Goal: Task Accomplishment & Management: Complete application form

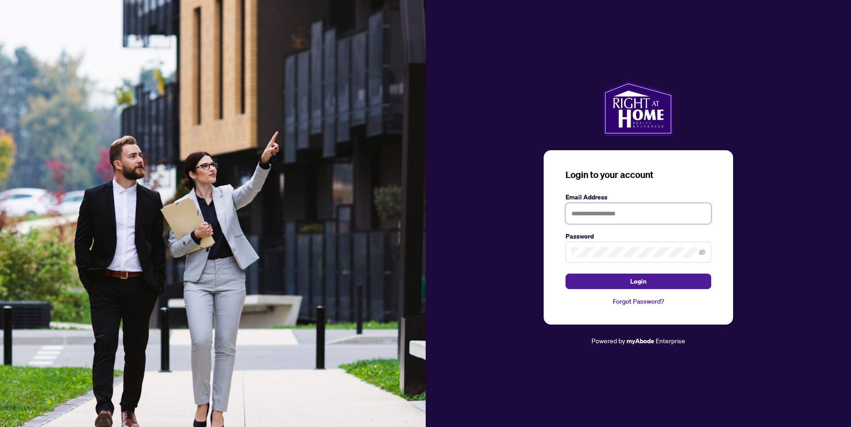
click at [646, 215] on input "text" at bounding box center [638, 213] width 146 height 21
type input "**********"
click at [623, 279] on button "Login" at bounding box center [638, 280] width 146 height 15
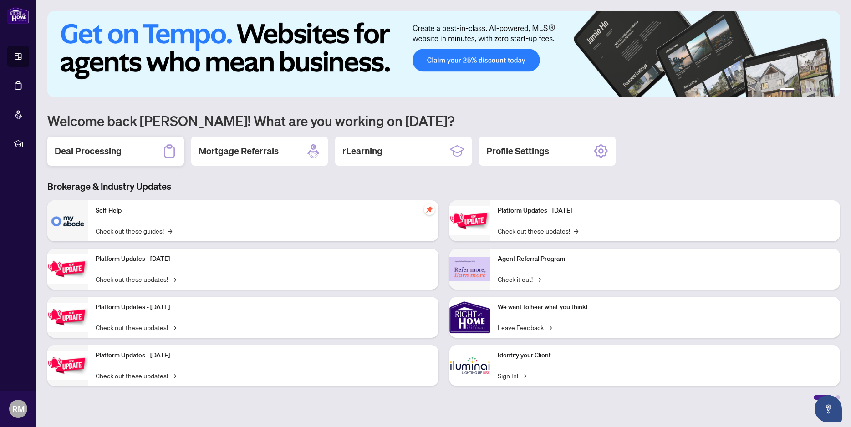
click at [125, 157] on div "Deal Processing" at bounding box center [115, 151] width 137 height 29
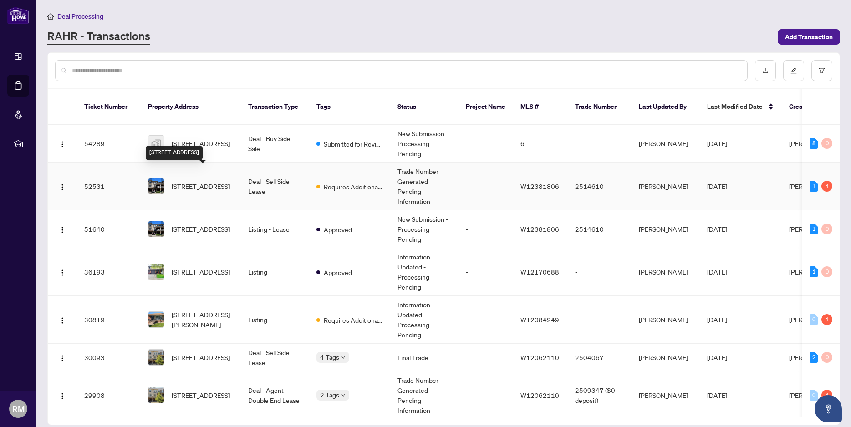
click at [213, 181] on span "[STREET_ADDRESS]" at bounding box center [201, 186] width 58 height 10
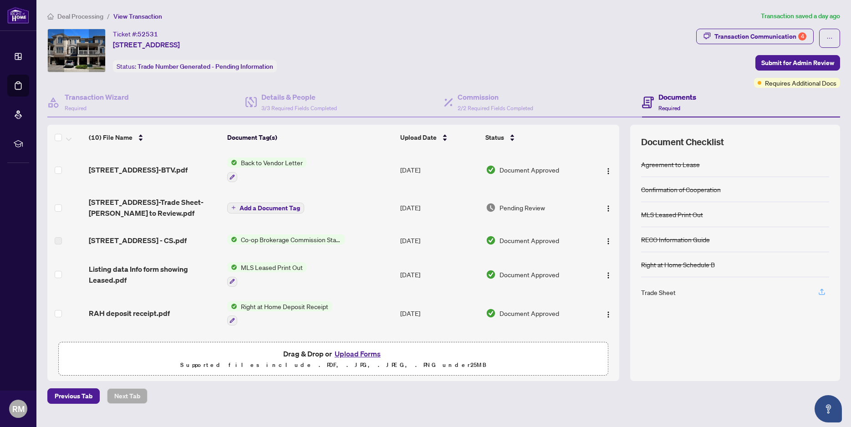
click at [820, 290] on icon "button" at bounding box center [821, 292] width 8 height 8
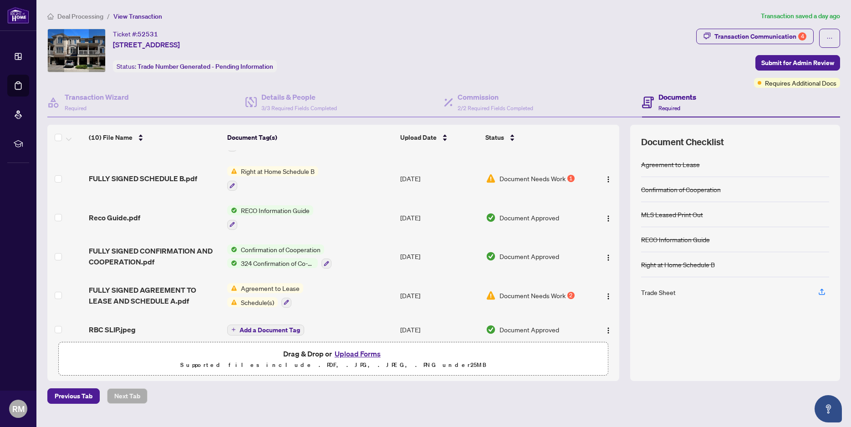
scroll to position [178, 0]
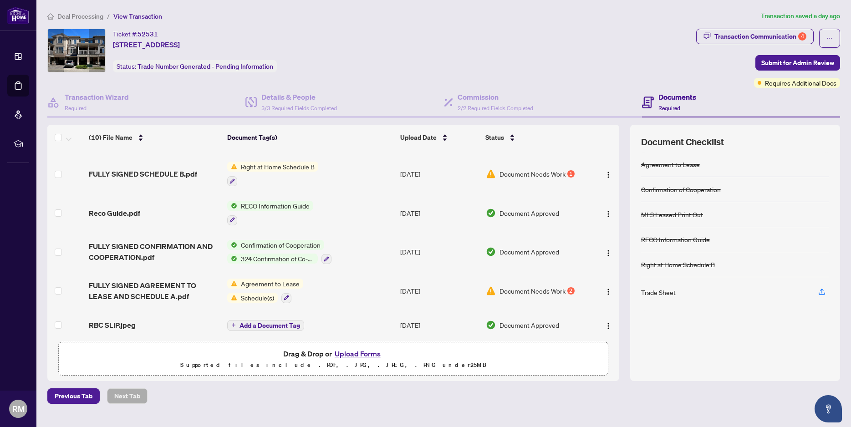
click at [535, 287] on span "Document Needs Work" at bounding box center [532, 291] width 66 height 10
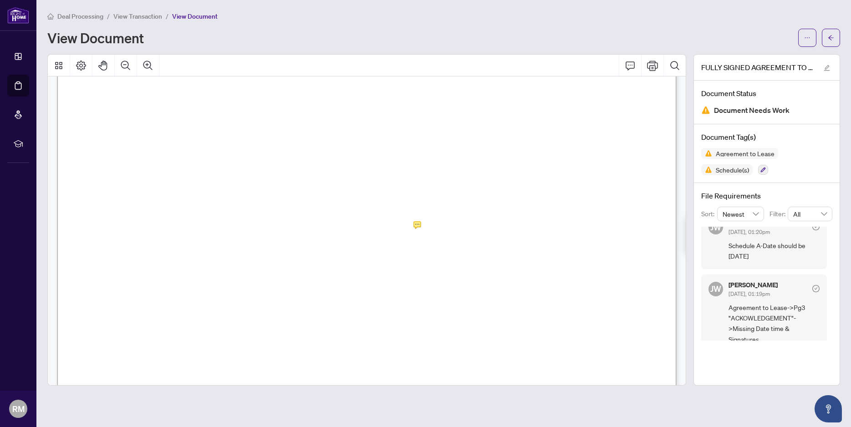
scroll to position [3326, 0]
click at [770, 242] on span "Schedule A-Date should be [DATE]" at bounding box center [773, 250] width 91 height 21
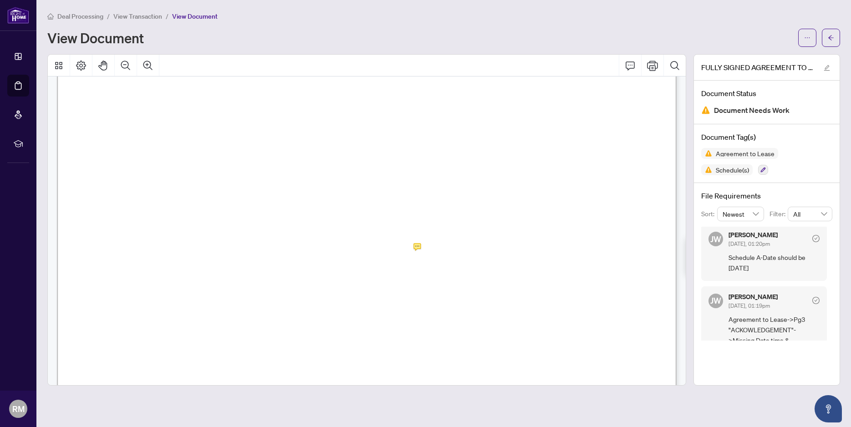
scroll to position [0, 0]
click at [418, 245] on div at bounding box center [366, 219] width 638 height 331
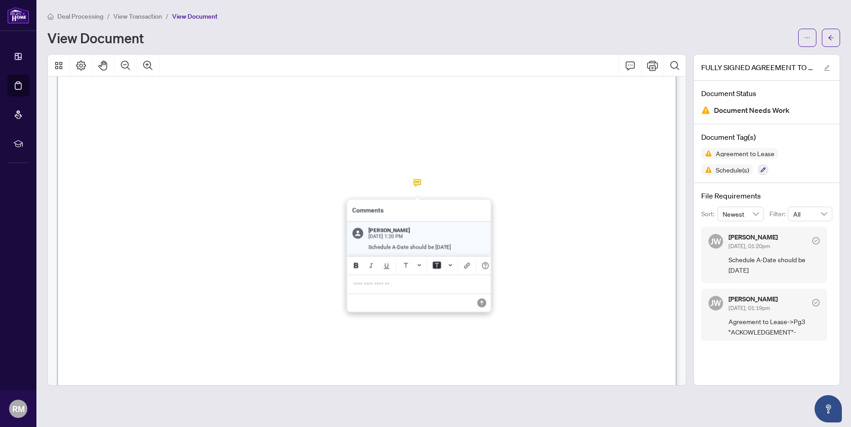
click at [418, 181] on div at bounding box center [366, 219] width 638 height 331
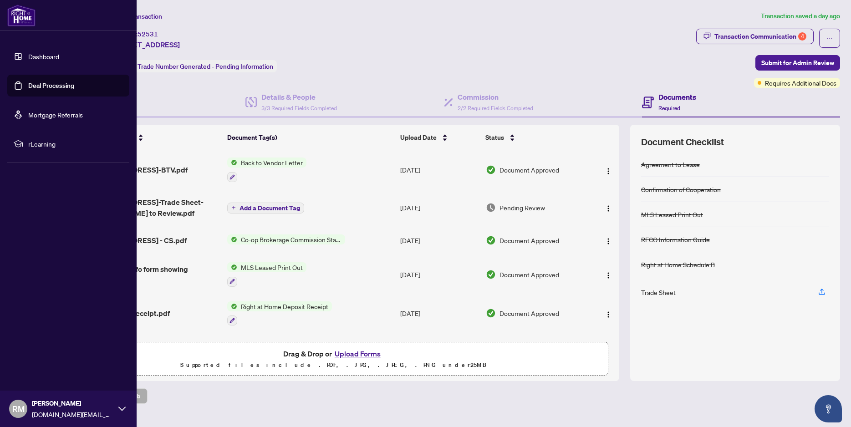
click at [28, 54] on link "Dashboard" at bounding box center [43, 56] width 31 height 8
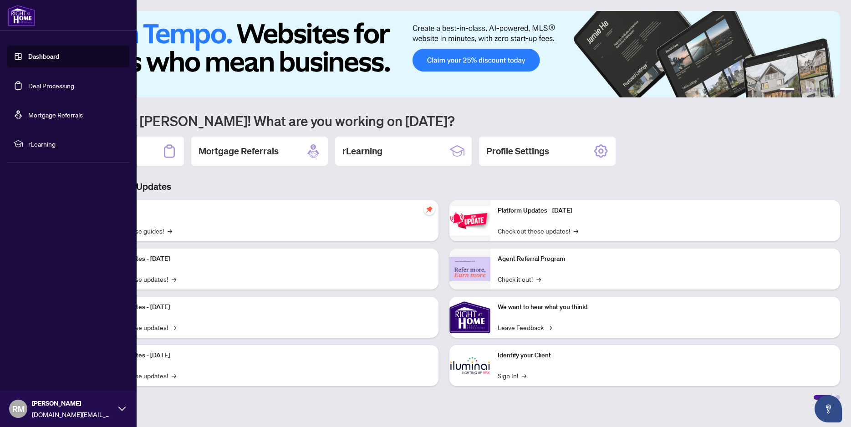
click at [34, 84] on link "Deal Processing" at bounding box center [51, 85] width 46 height 8
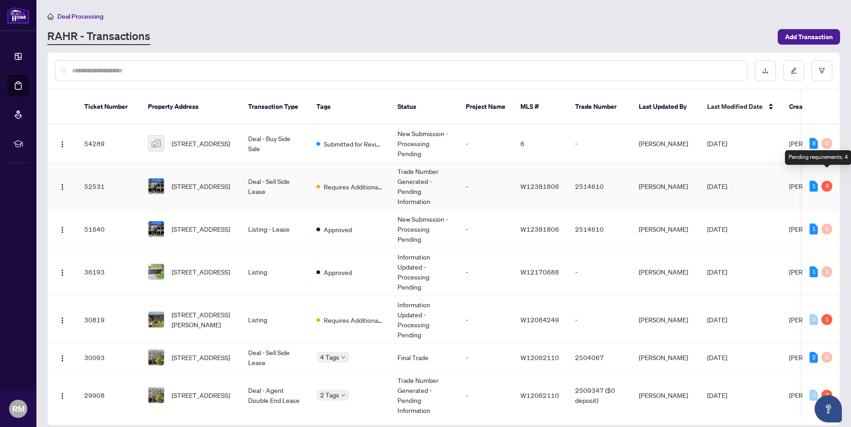
click at [828, 181] on div "4" at bounding box center [826, 186] width 11 height 11
click at [815, 181] on div "1" at bounding box center [813, 186] width 8 height 11
click at [61, 183] on img "button" at bounding box center [62, 186] width 7 height 7
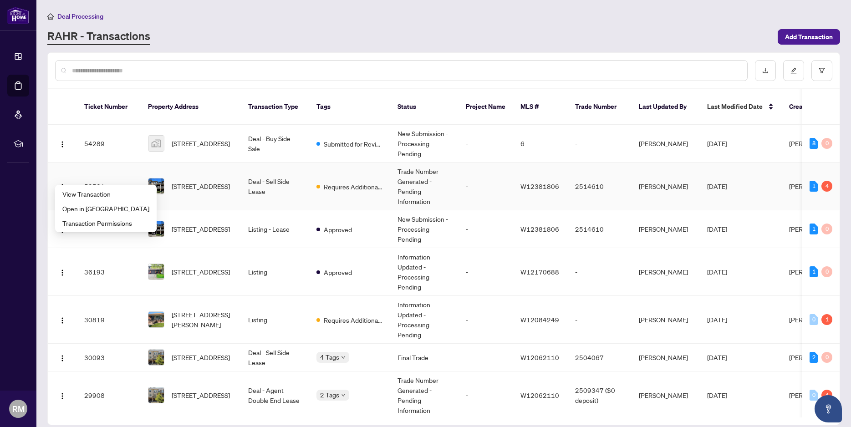
click at [236, 177] on td "[STREET_ADDRESS]" at bounding box center [191, 186] width 100 height 48
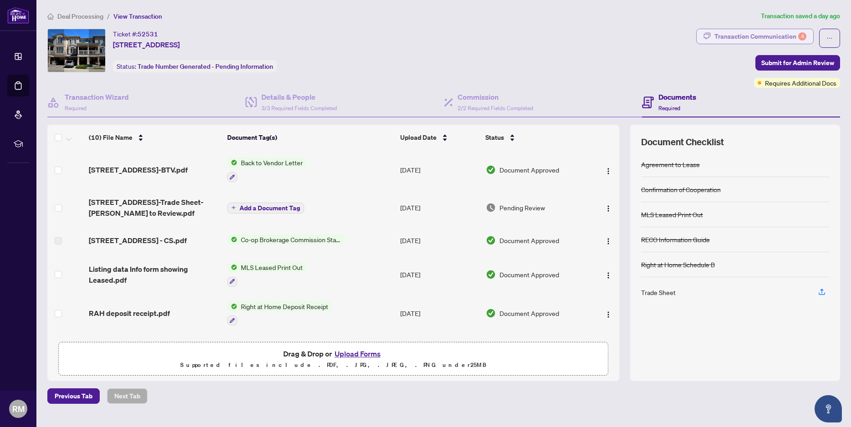
click at [789, 35] on div "Transaction Communication 4" at bounding box center [760, 36] width 92 height 15
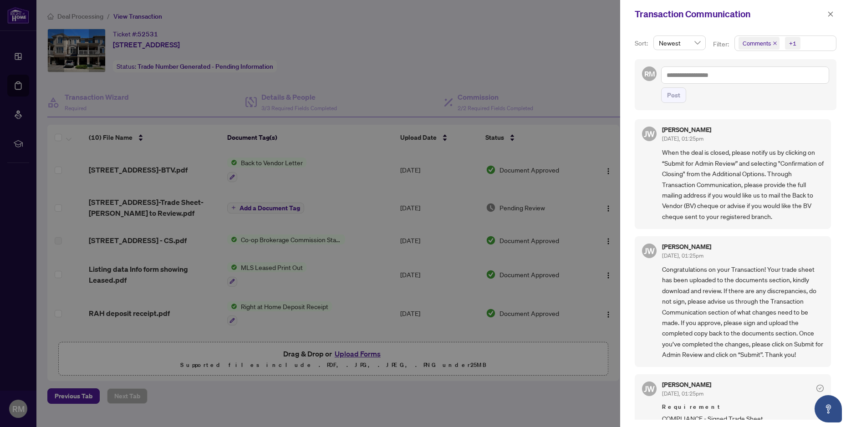
click at [553, 66] on div at bounding box center [425, 213] width 851 height 427
click at [832, 14] on icon "close" at bounding box center [830, 14] width 6 height 6
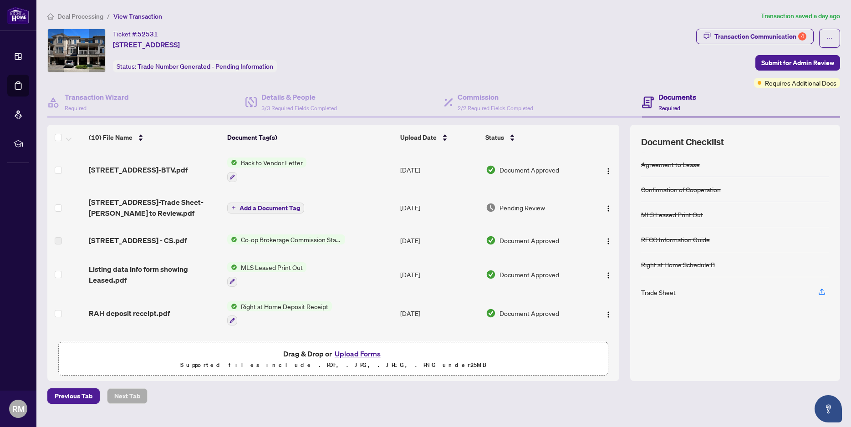
click at [663, 101] on h4 "Documents" at bounding box center [677, 96] width 38 height 11
click at [664, 102] on div "Documents Required" at bounding box center [677, 101] width 38 height 21
click at [654, 294] on div "Trade Sheet" at bounding box center [658, 292] width 35 height 10
click at [822, 292] on icon "button" at bounding box center [821, 292] width 8 height 8
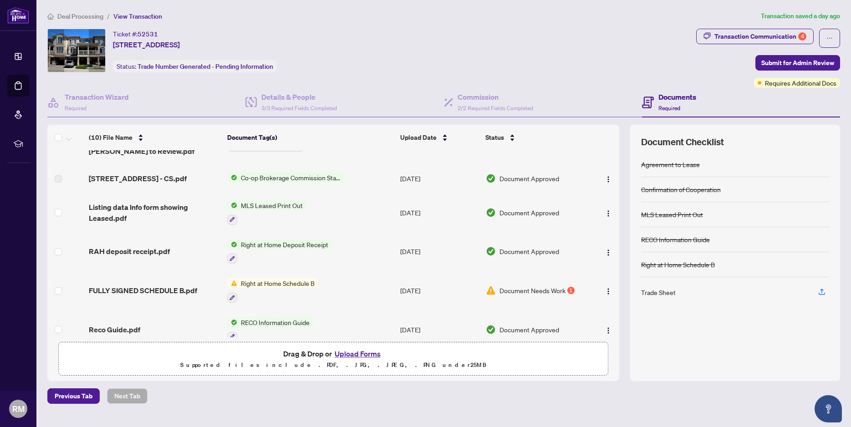
scroll to position [178, 0]
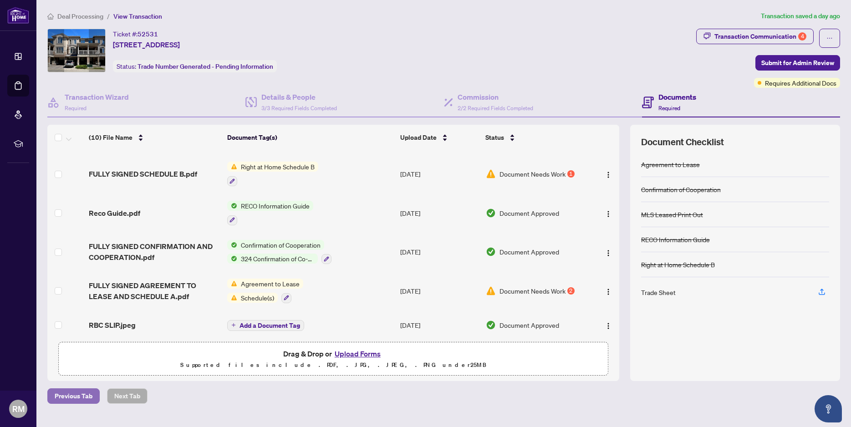
click at [77, 394] on span "Previous Tab" at bounding box center [74, 396] width 38 height 15
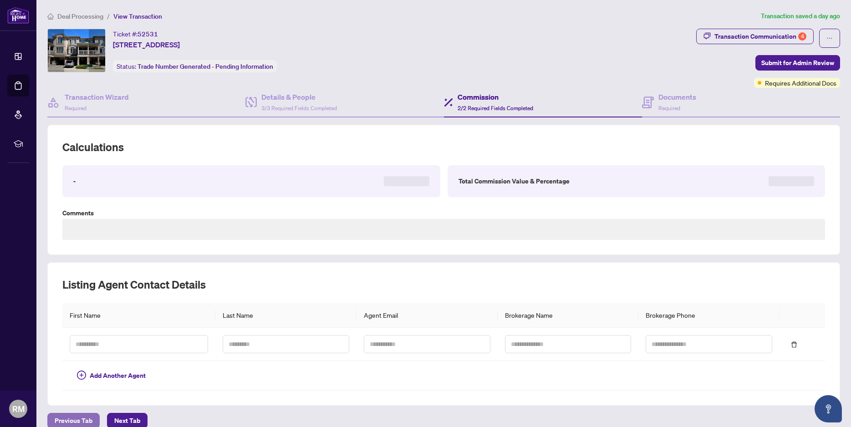
type textarea "**********"
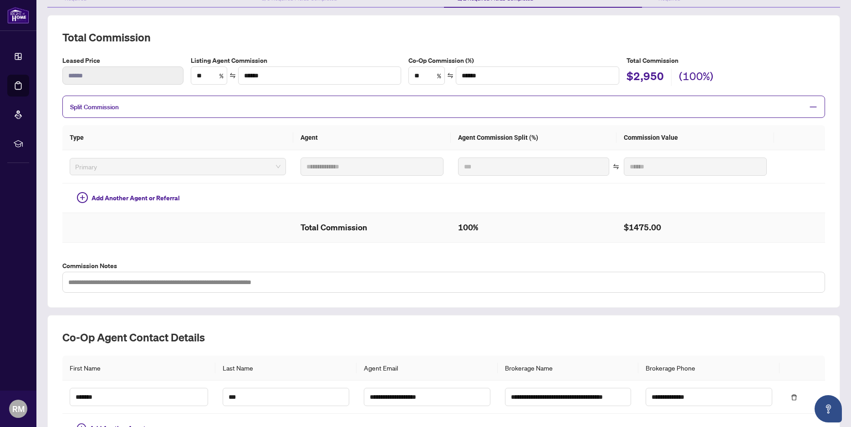
scroll to position [174, 0]
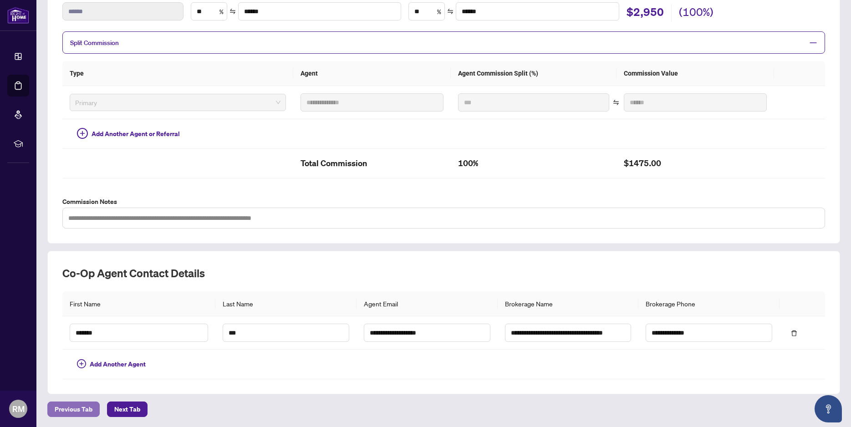
click at [66, 409] on span "Previous Tab" at bounding box center [74, 409] width 38 height 15
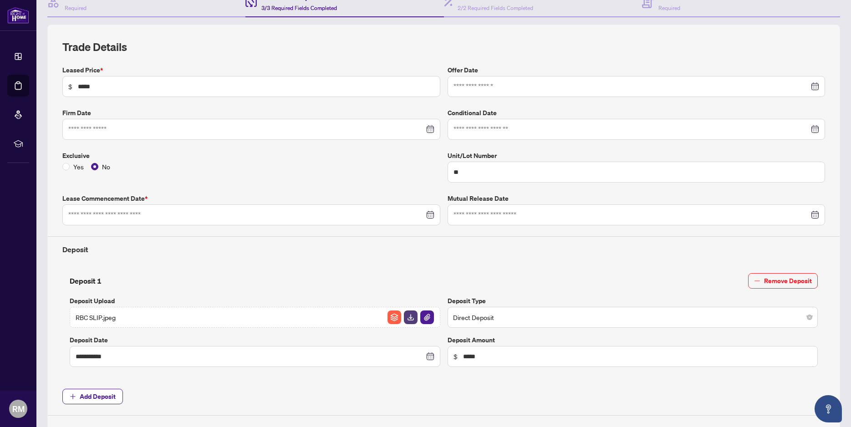
type input "**********"
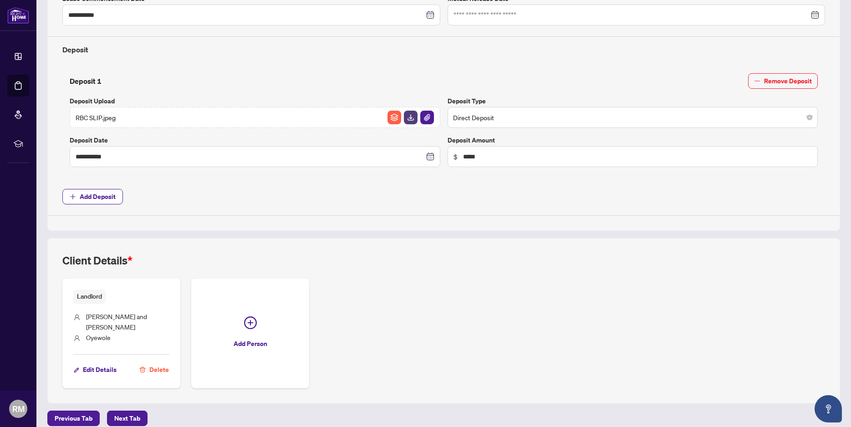
scroll to position [0, 0]
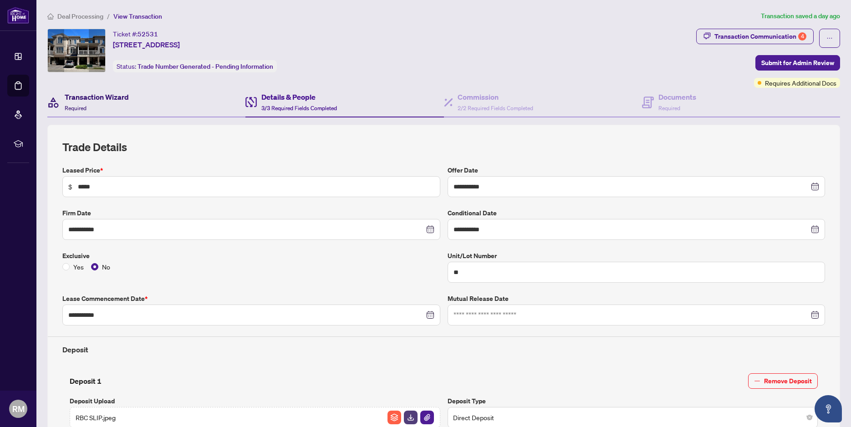
click at [95, 100] on h4 "Transaction Wizard" at bounding box center [97, 96] width 64 height 11
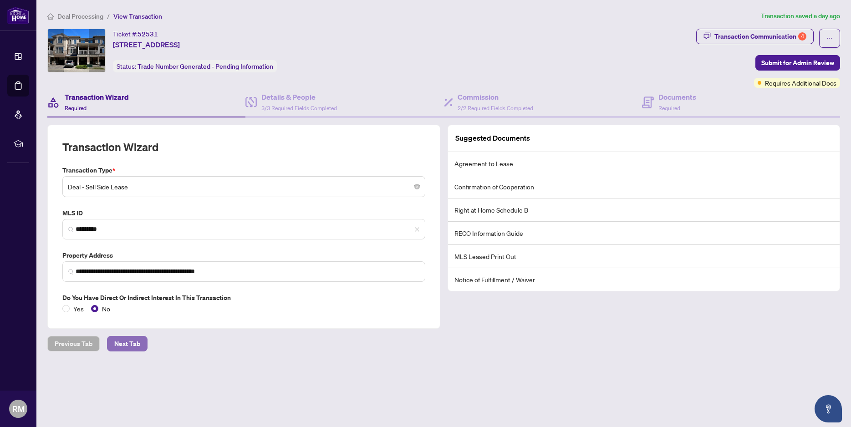
click at [124, 341] on span "Next Tab" at bounding box center [127, 343] width 26 height 15
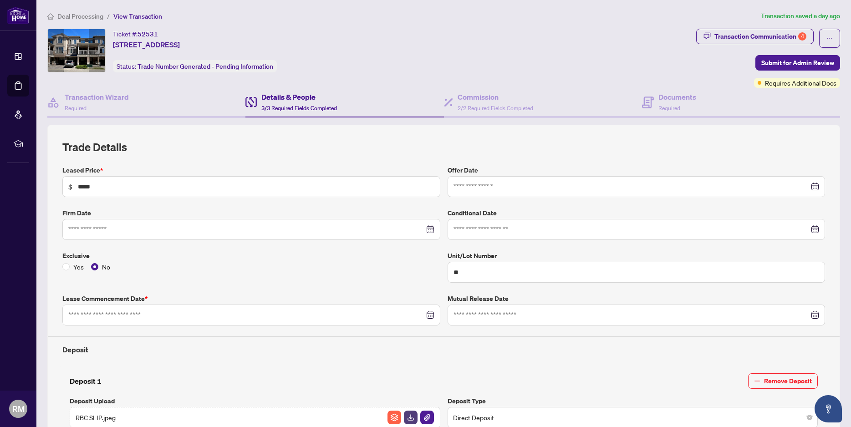
type input "**********"
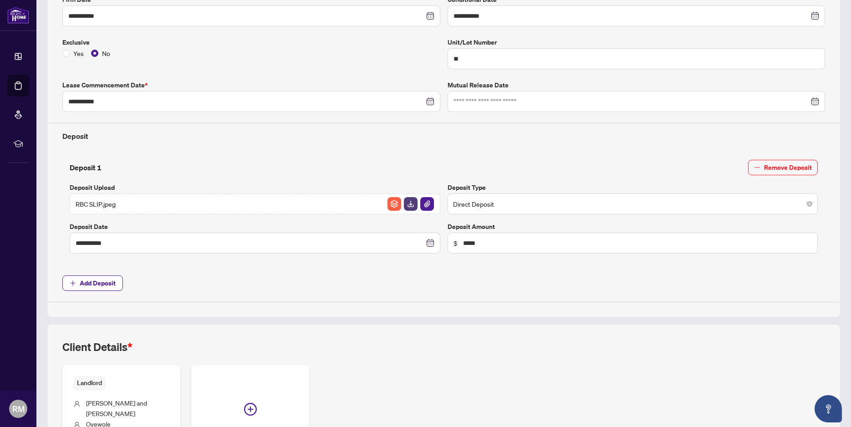
scroll to position [300, 0]
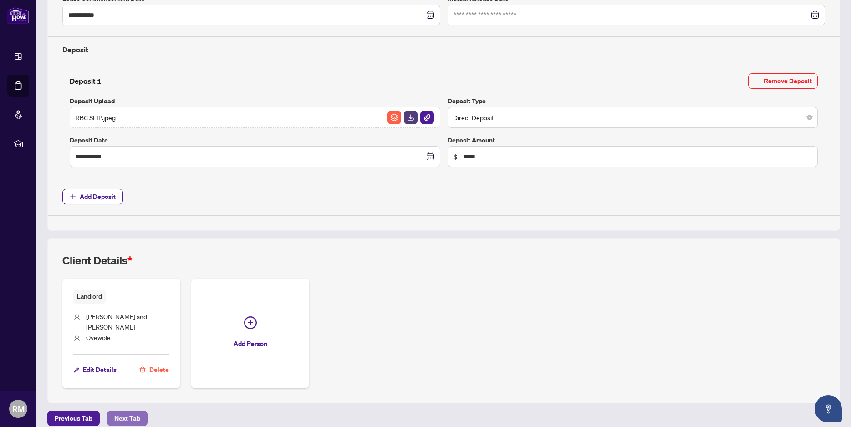
click at [114, 411] on span "Next Tab" at bounding box center [127, 418] width 26 height 15
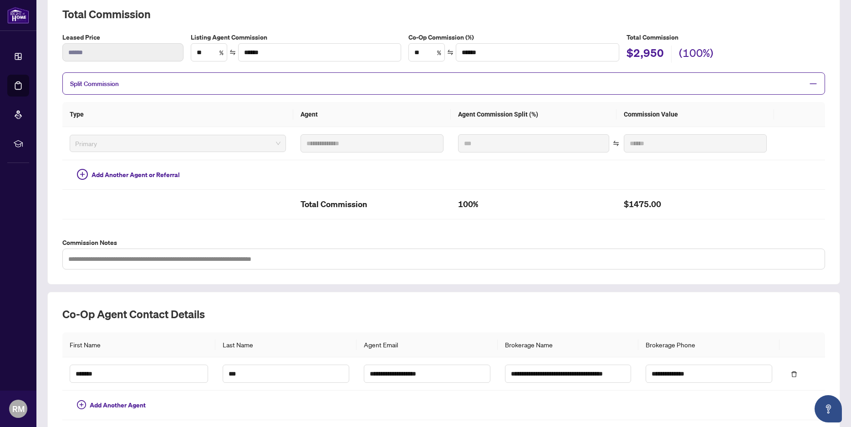
scroll to position [174, 0]
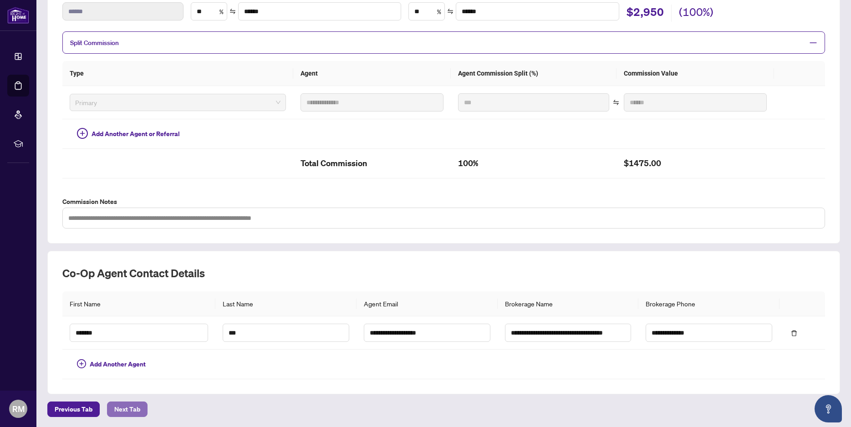
click at [118, 411] on span "Next Tab" at bounding box center [127, 409] width 26 height 15
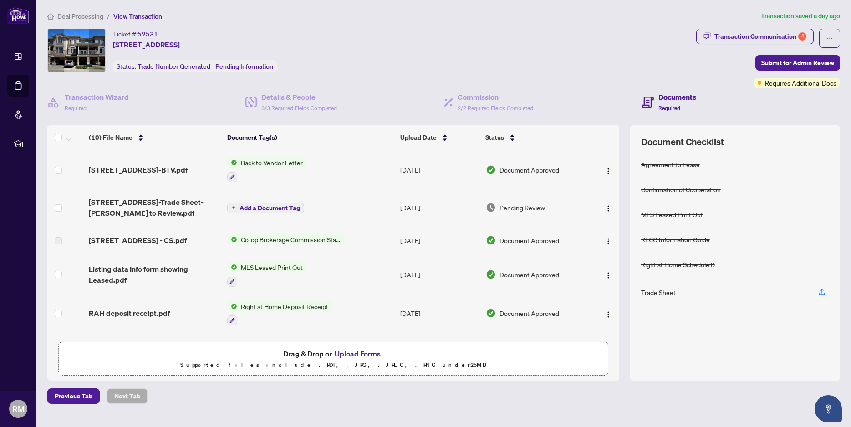
click at [352, 351] on button "Upload Forms" at bounding box center [357, 354] width 51 height 12
click at [167, 203] on span "[STREET_ADDRESS]-Trade Sheet-[PERSON_NAME] to Review.pdf" at bounding box center [154, 208] width 131 height 22
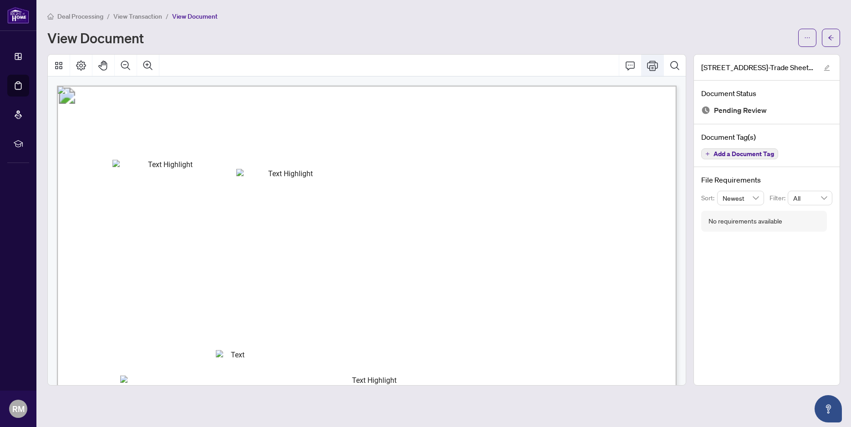
click at [653, 67] on icon "Print" at bounding box center [652, 65] width 11 height 11
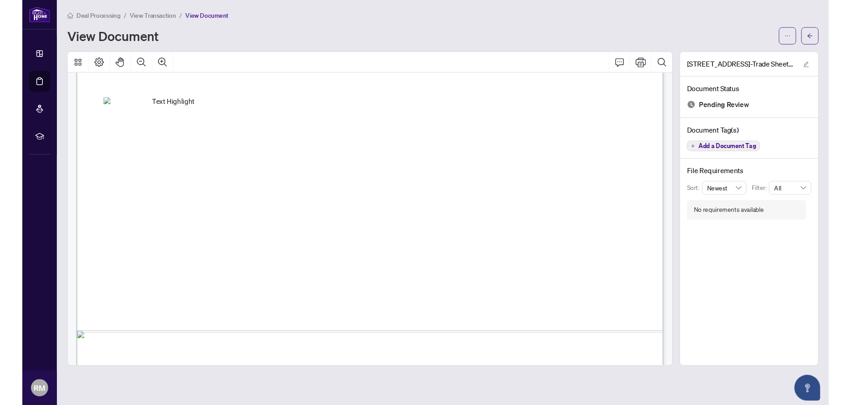
scroll to position [511, 0]
